Goal: Task Accomplishment & Management: Use online tool/utility

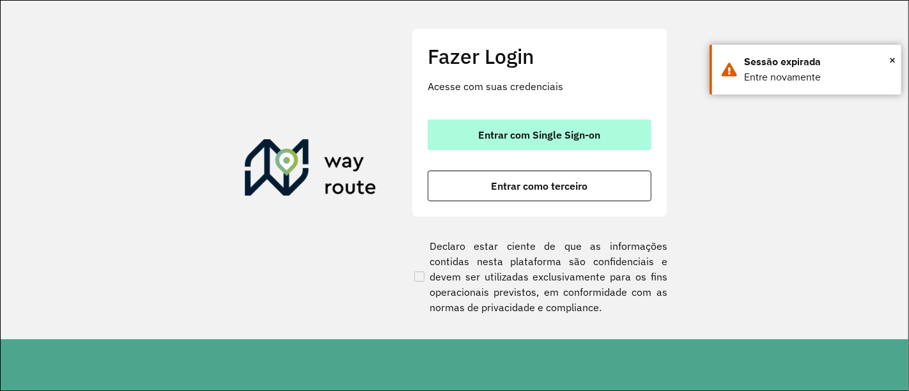
click at [564, 134] on span "Entrar com Single Sign-on" at bounding box center [540, 135] width 122 height 10
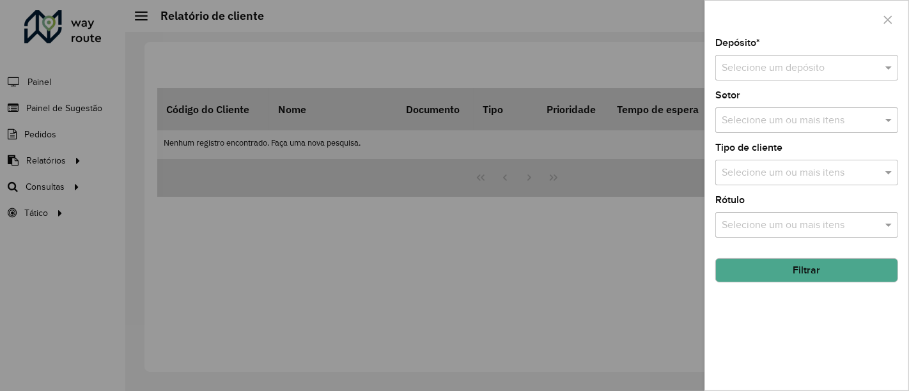
click at [93, 105] on div at bounding box center [454, 195] width 909 height 391
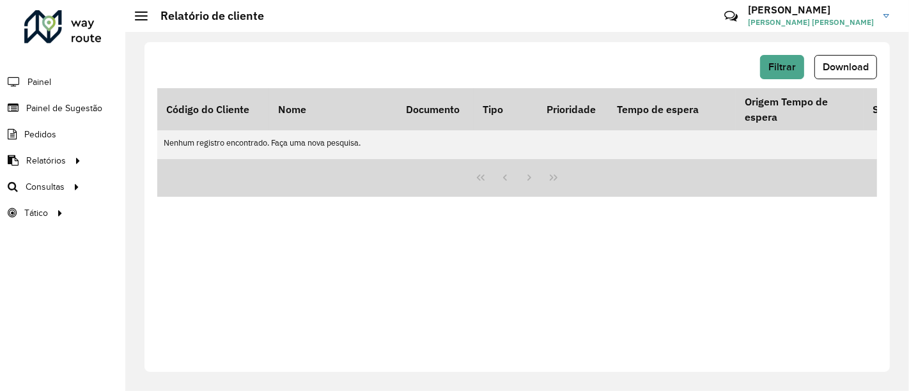
click at [93, 105] on span "Painel de Sugestão" at bounding box center [64, 108] width 76 height 13
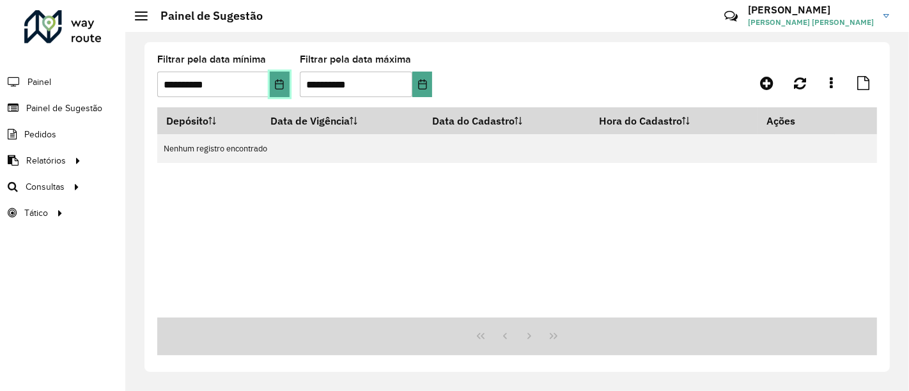
click at [273, 73] on button "Choose Date" at bounding box center [280, 85] width 20 height 26
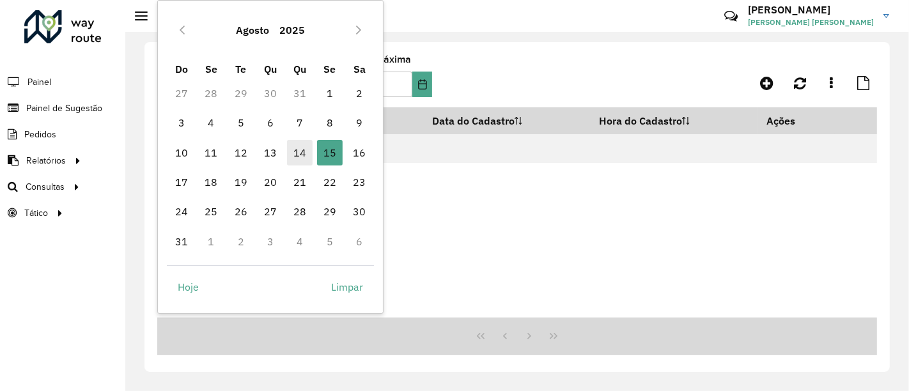
click at [299, 160] on span "14" at bounding box center [300, 153] width 26 height 26
type input "**********"
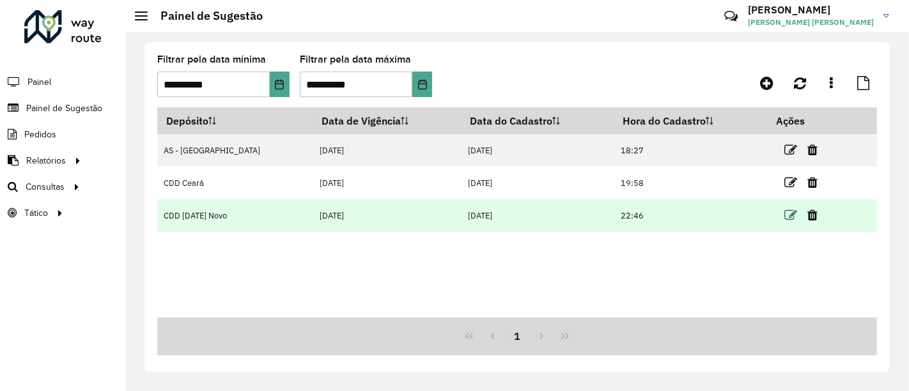
click at [785, 211] on icon at bounding box center [790, 215] width 13 height 13
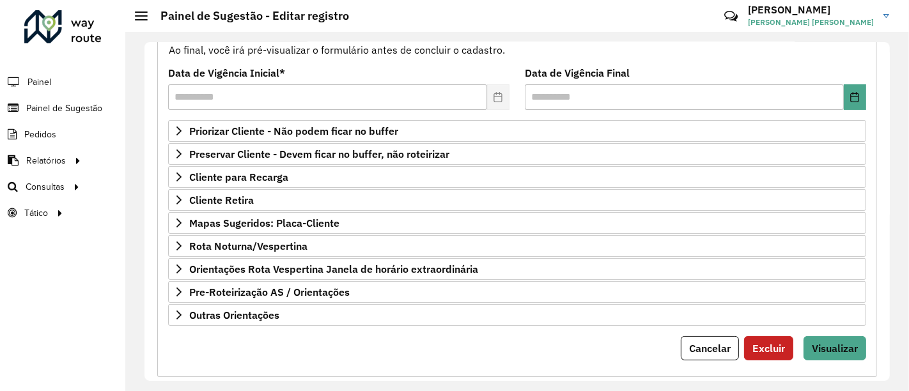
scroll to position [153, 0]
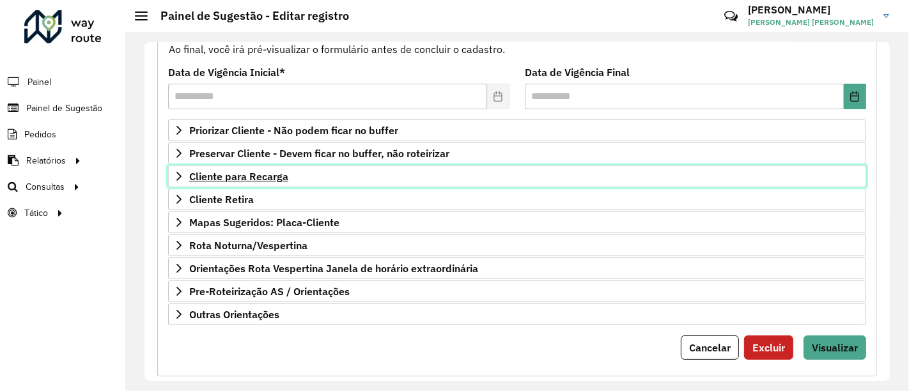
click at [288, 176] on link "Cliente para Recarga" at bounding box center [517, 177] width 698 height 22
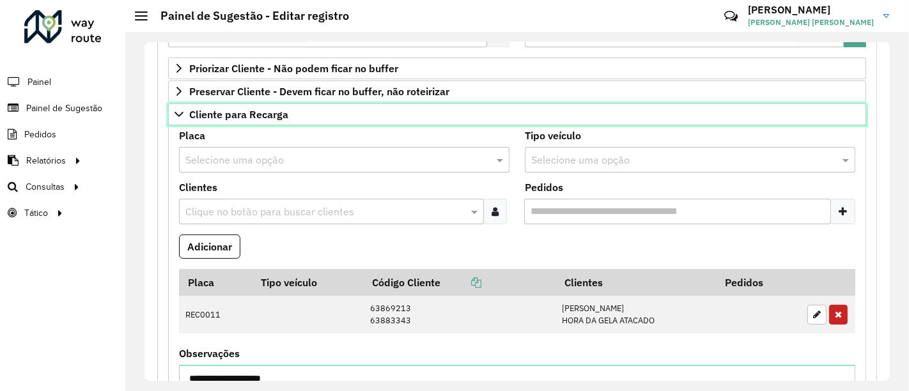
scroll to position [224, 0]
